Goal: Transaction & Acquisition: Obtain resource

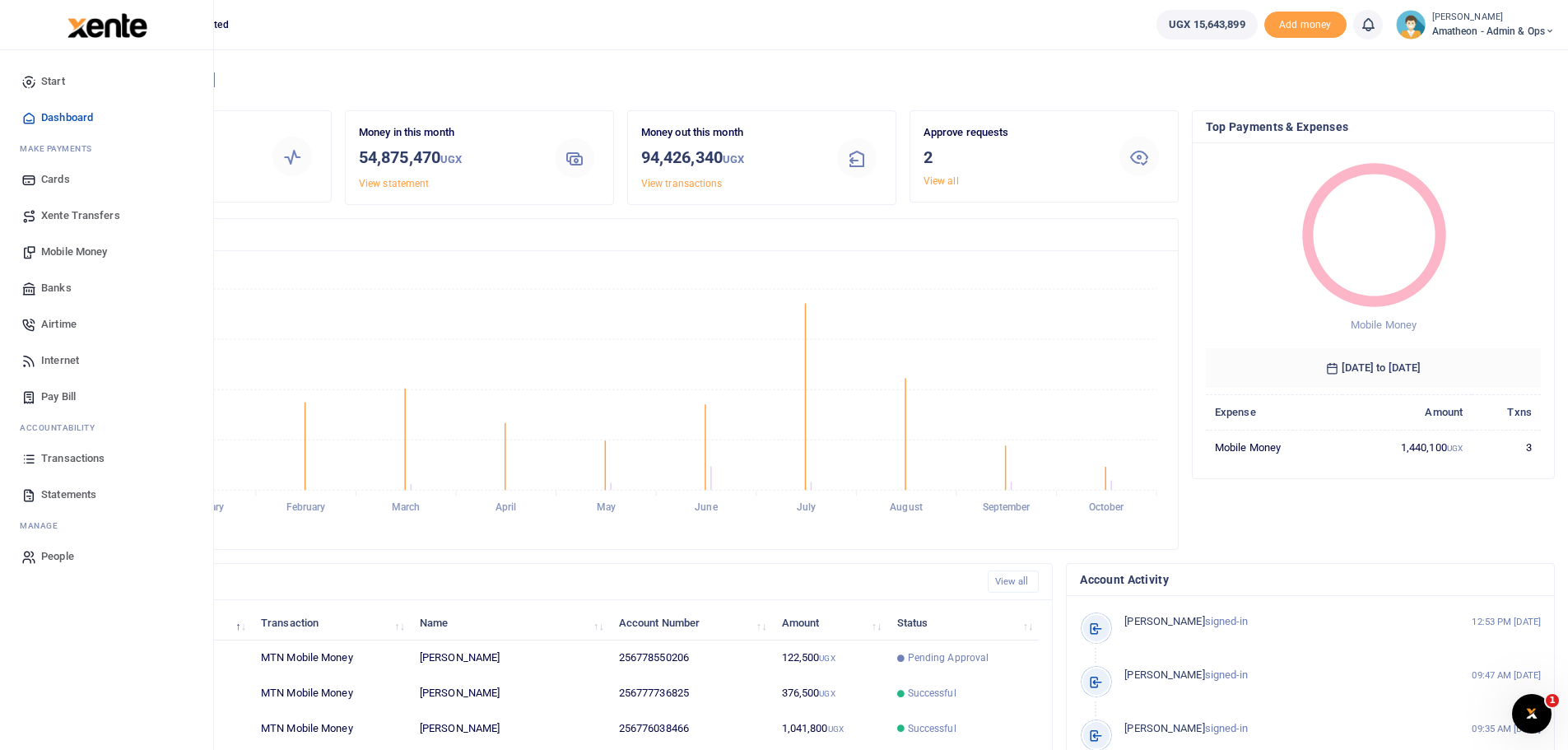
click at [56, 494] on span "Statements" at bounding box center [68, 495] width 55 height 17
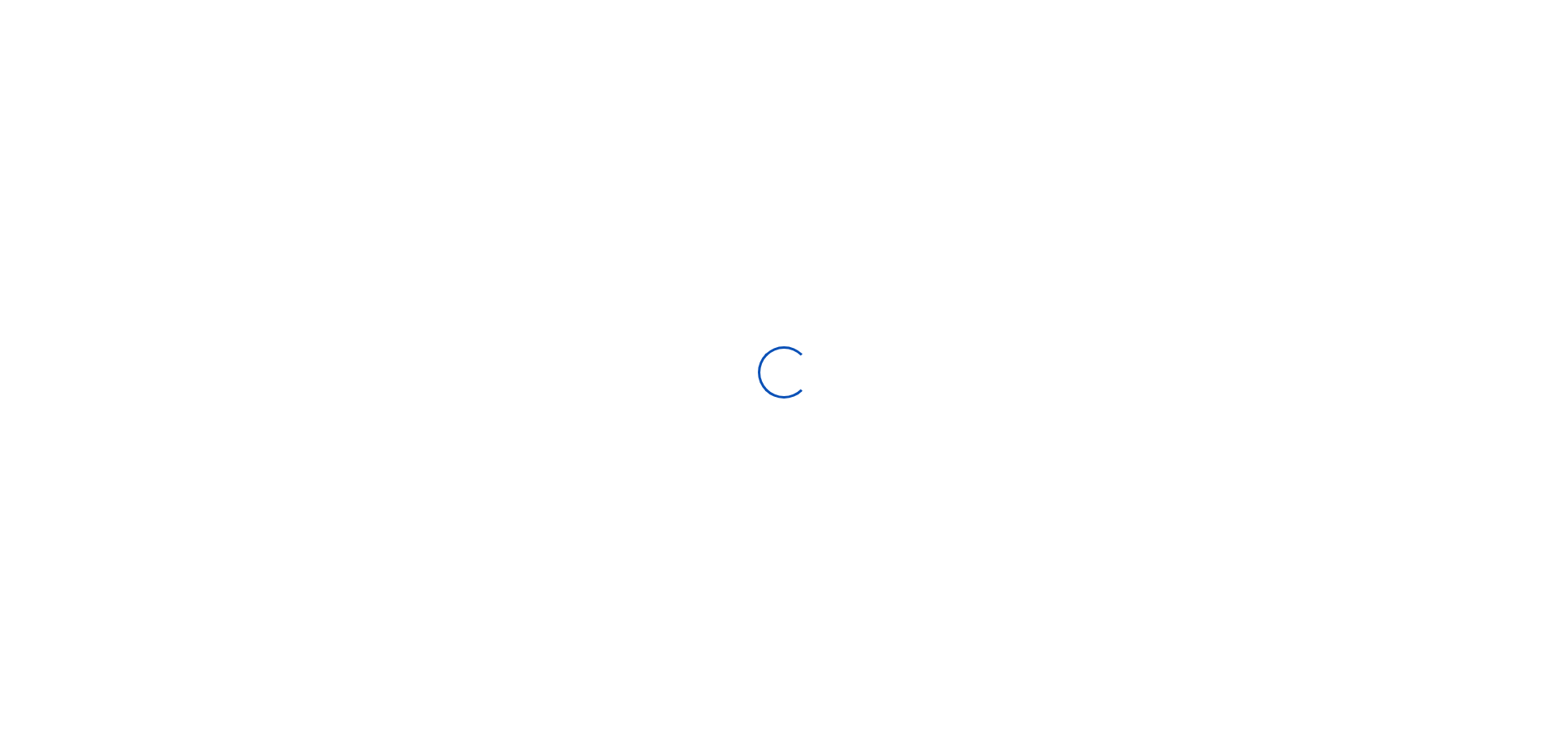
select select "ALL"
type input "[DATE] - [DATE]"
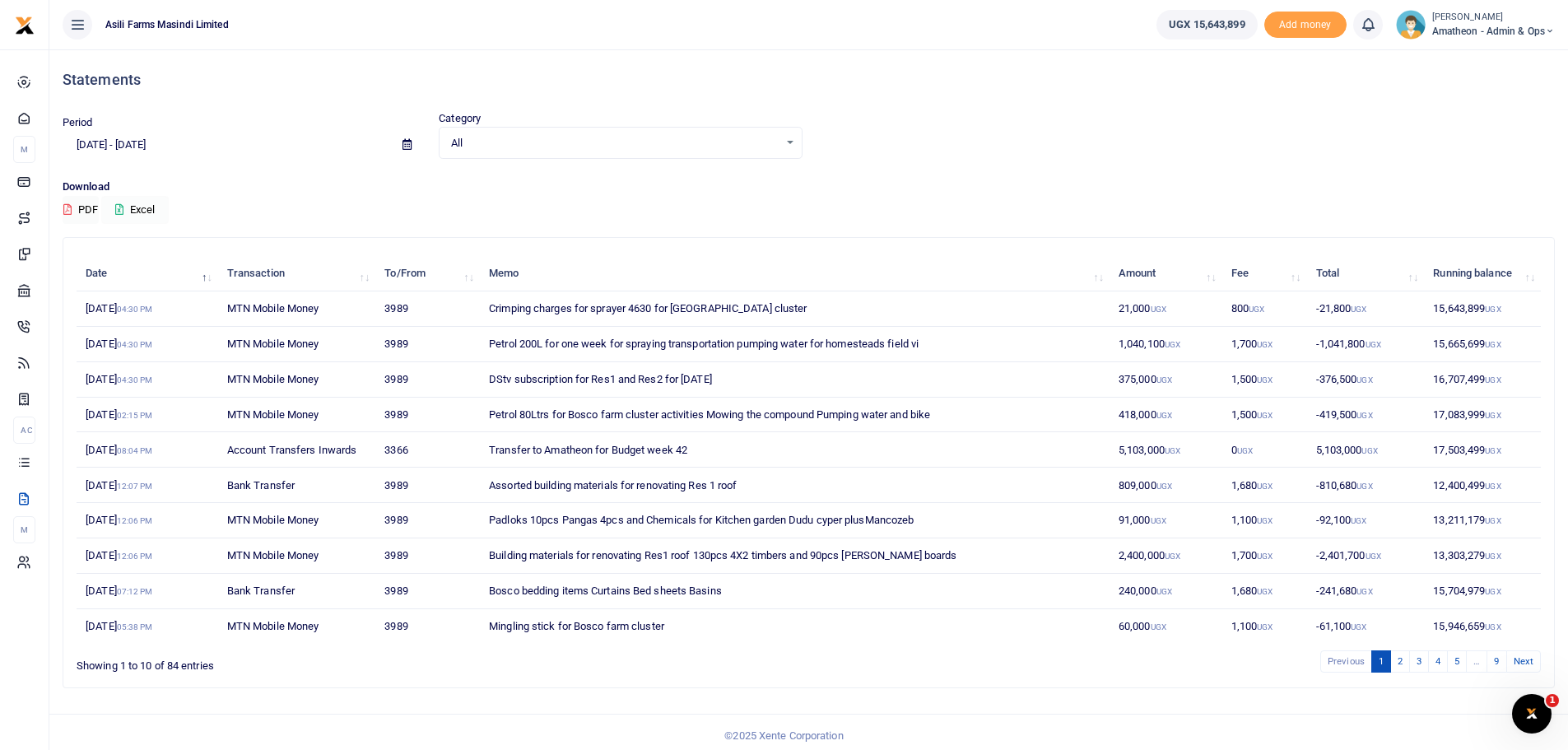
click at [129, 208] on button "Excel" at bounding box center [135, 210] width 67 height 28
click at [404, 140] on icon at bounding box center [407, 144] width 9 height 11
click at [866, 485] on td "Assorted building materials for renovating Res 1 roof" at bounding box center [795, 485] width 629 height 35
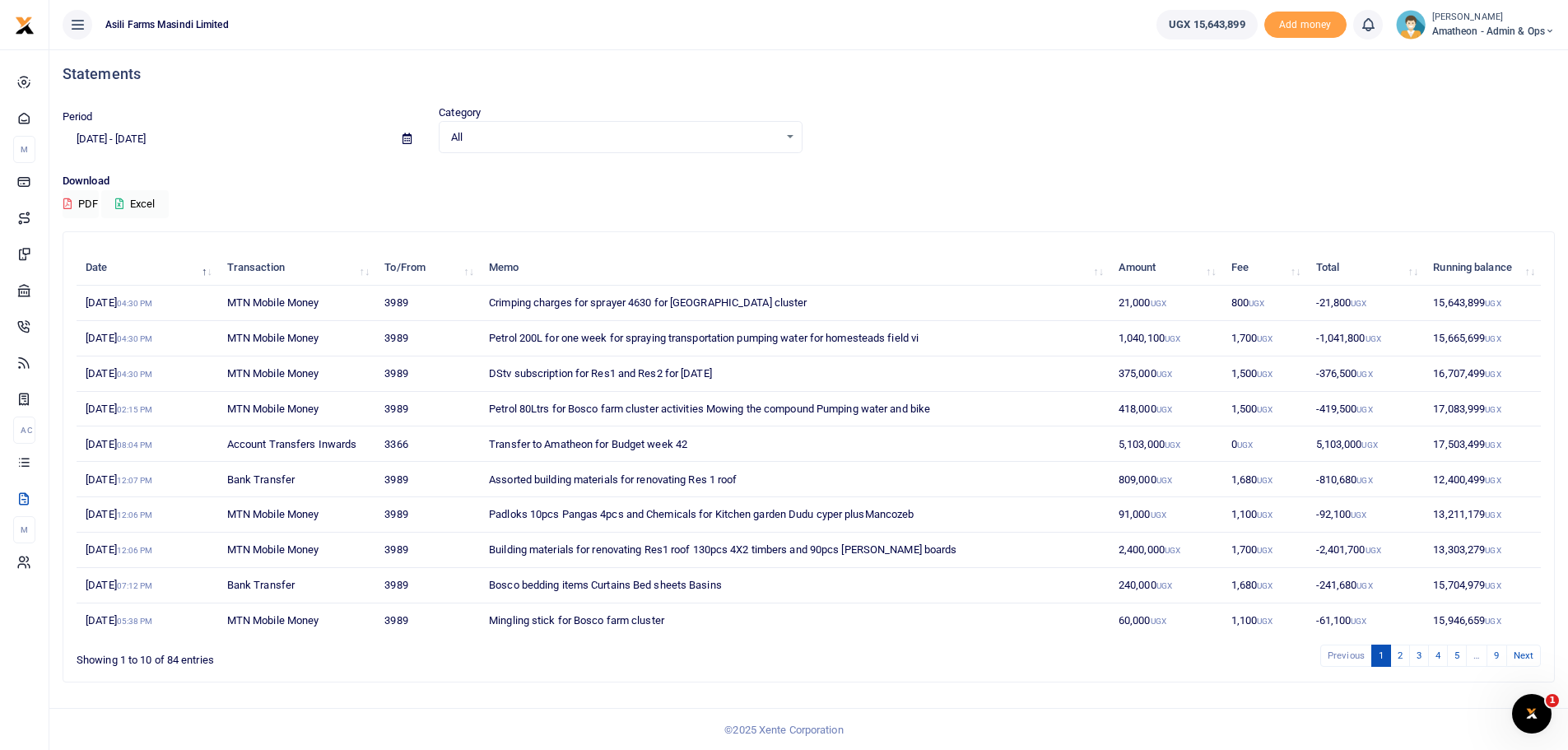
scroll to position [8, 0]
click at [1399, 654] on link "2" at bounding box center [1399, 654] width 19 height 22
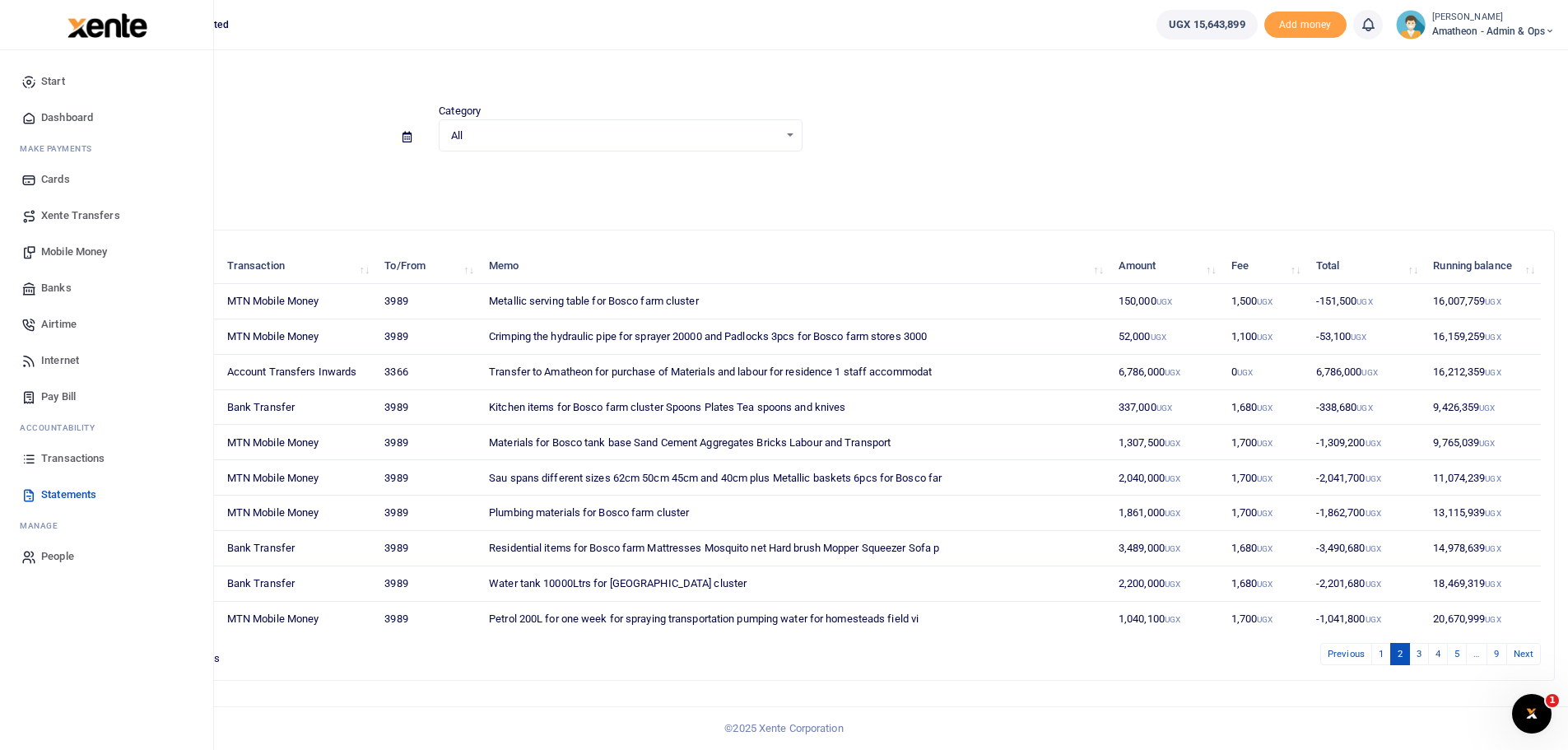
click at [68, 459] on span "Transactions" at bounding box center [72, 458] width 63 height 17
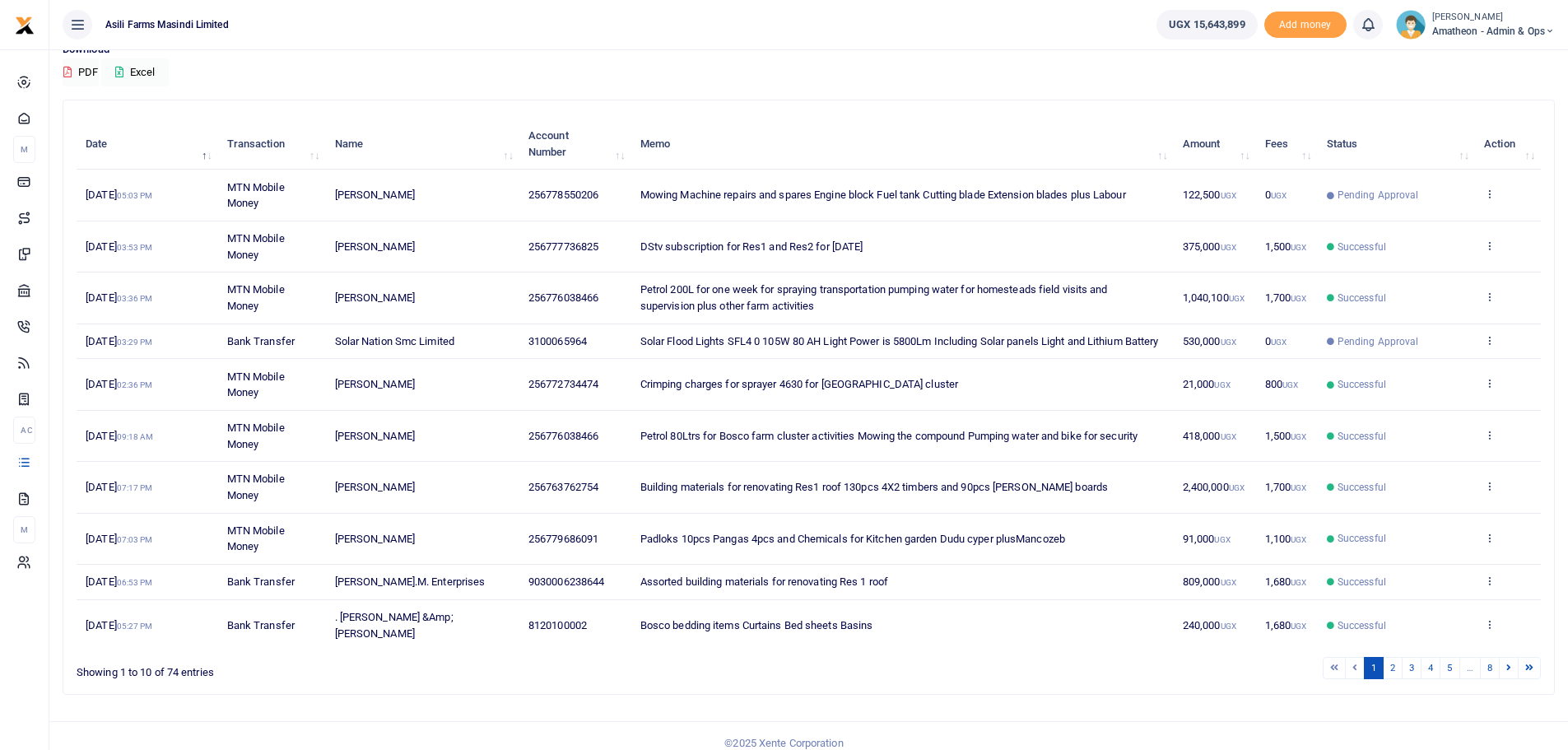
scroll to position [168, 0]
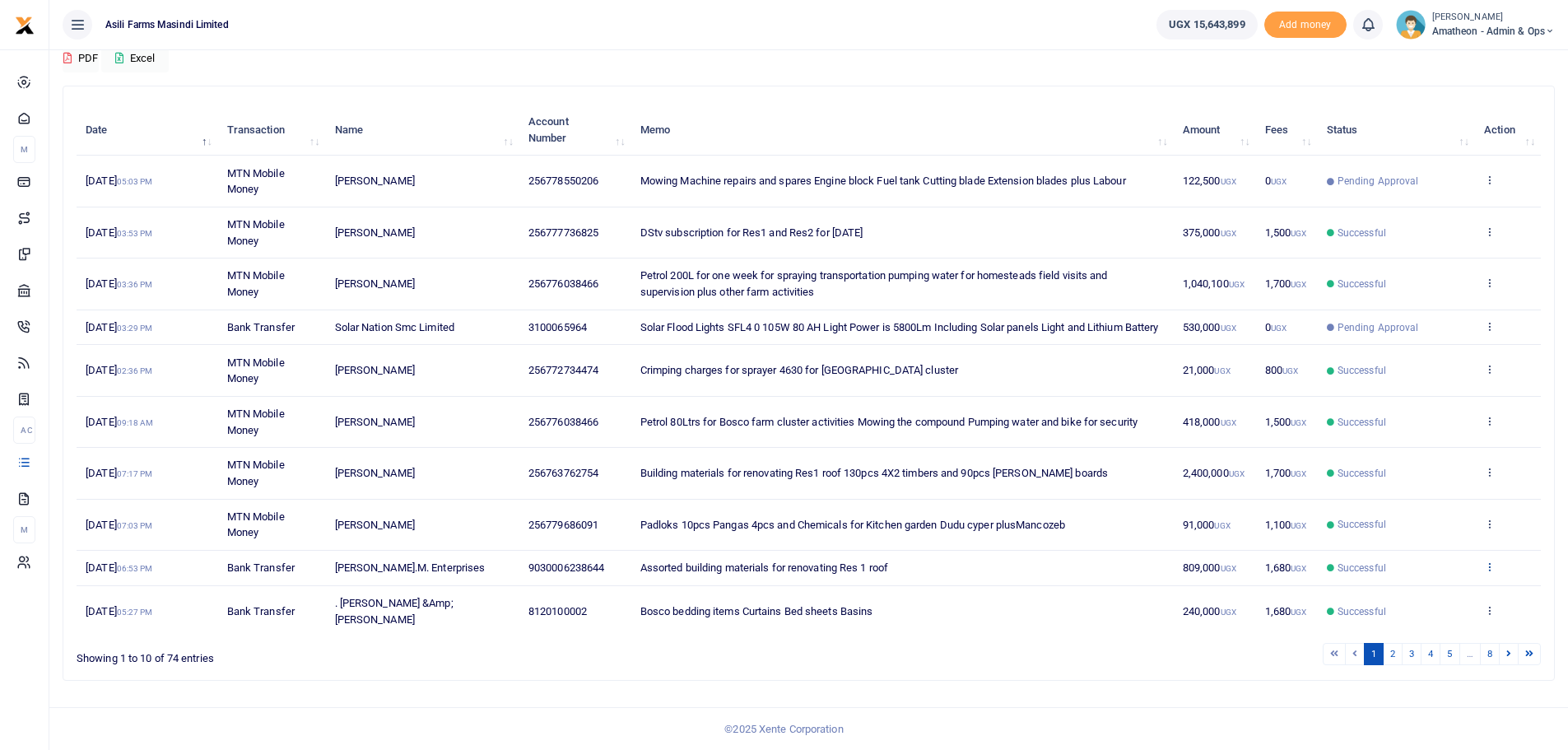
click at [1487, 567] on icon at bounding box center [1489, 566] width 11 height 12
click at [1426, 599] on link "View details" at bounding box center [1429, 610] width 130 height 23
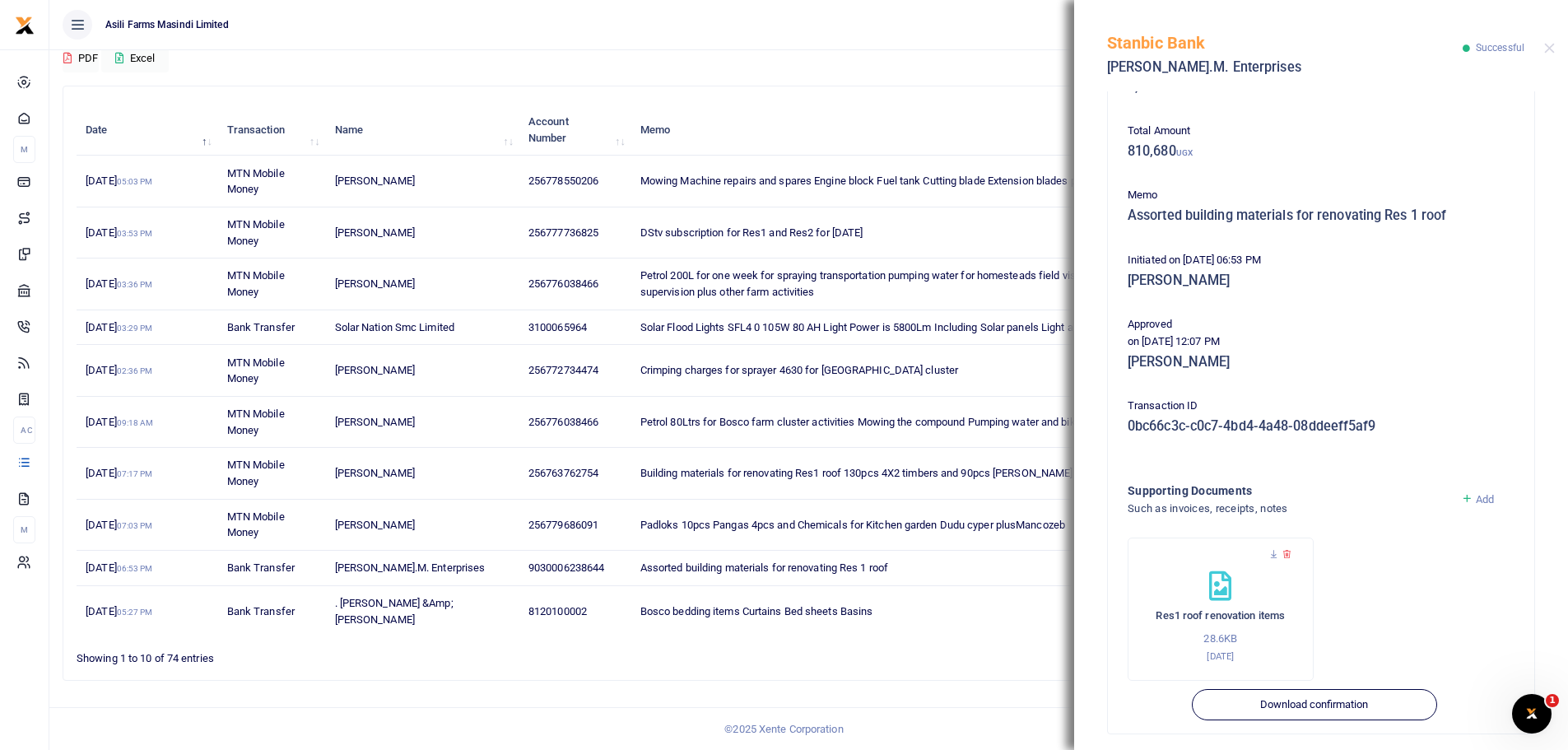
scroll to position [196, 0]
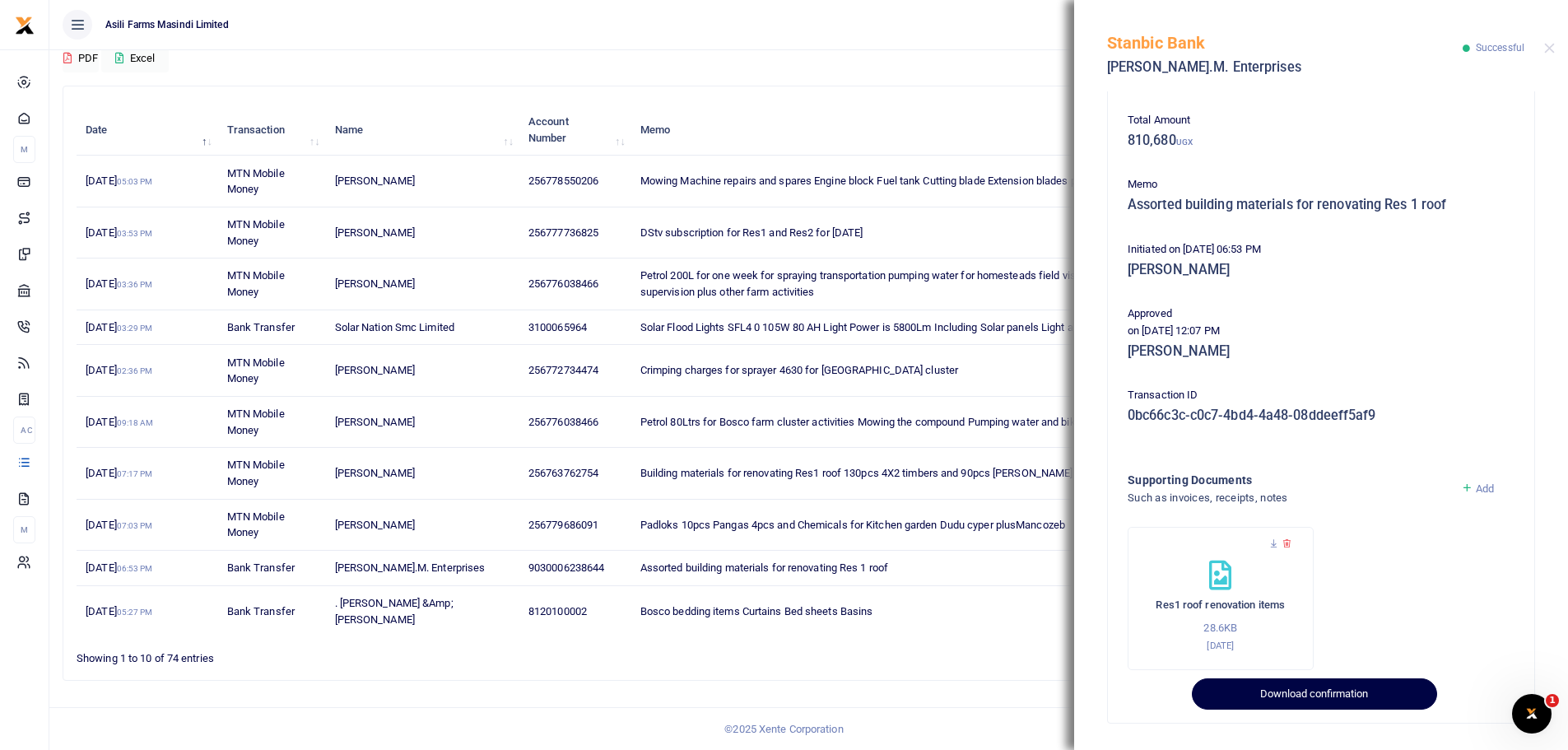
click at [1274, 698] on button "Download confirmation" at bounding box center [1314, 694] width 244 height 31
